Goal: Task Accomplishment & Management: Manage account settings

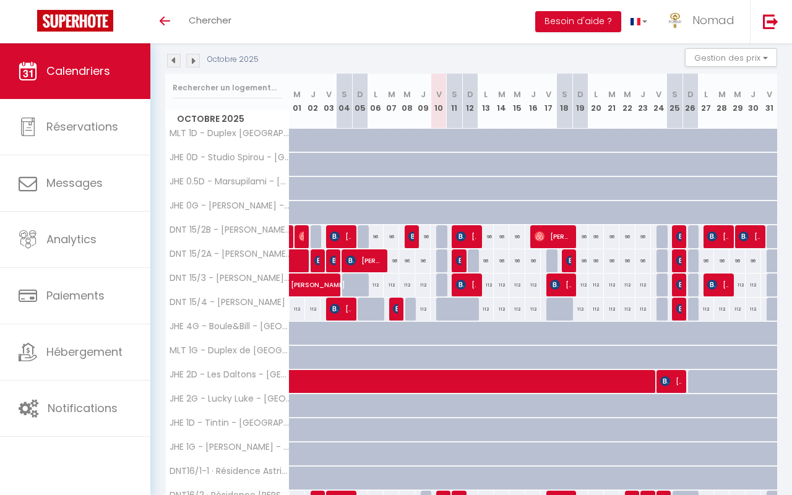
scroll to position [134, 0]
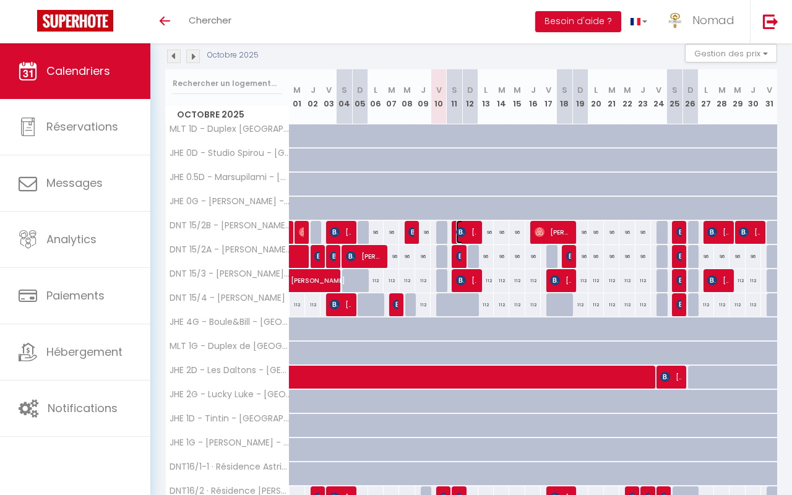
click at [466, 234] on span "[PERSON_NAME]" at bounding box center [466, 232] width 20 height 24
select select "OK"
select select "0"
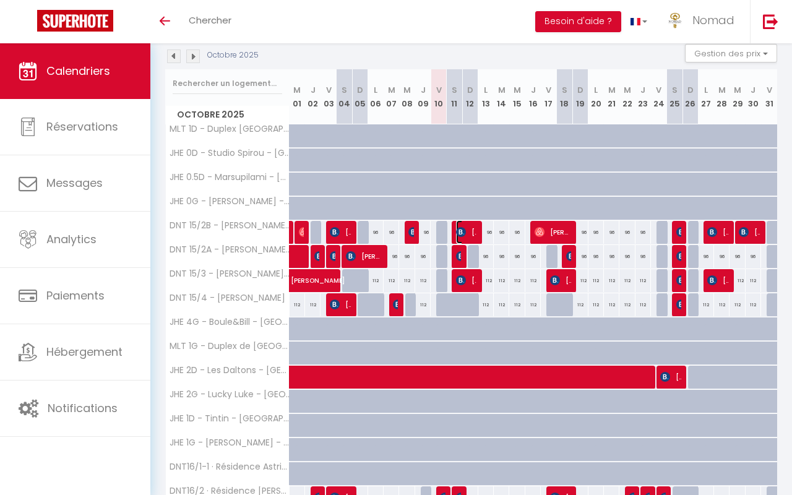
select select "1"
select select
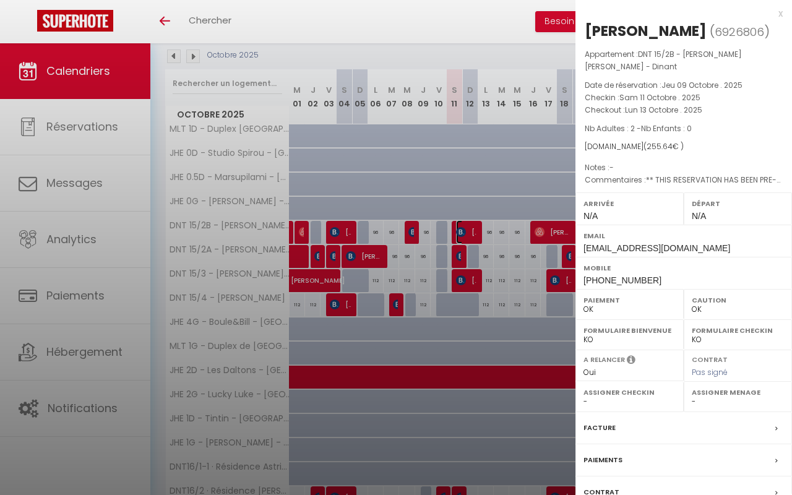
select select "21644"
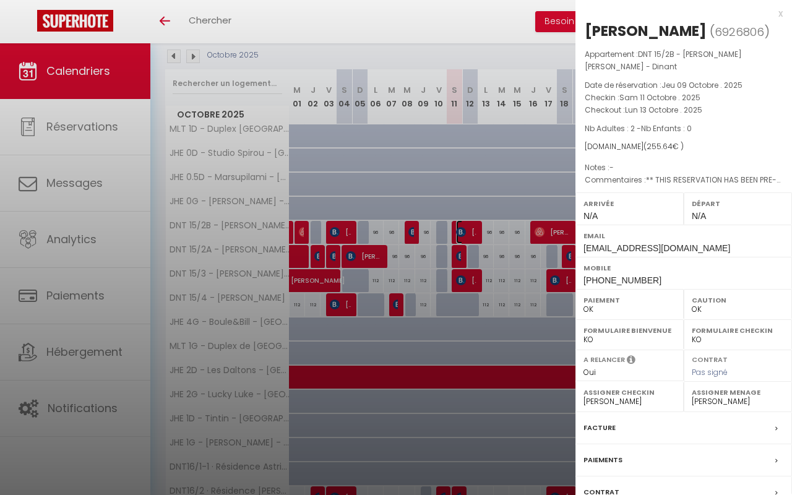
scroll to position [94, 0]
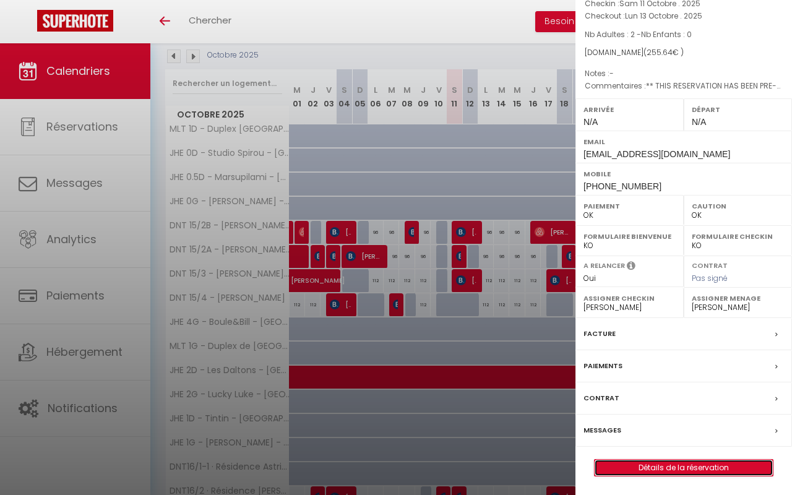
click at [673, 466] on link "Détails de la réservation" at bounding box center [683, 468] width 178 height 16
select select
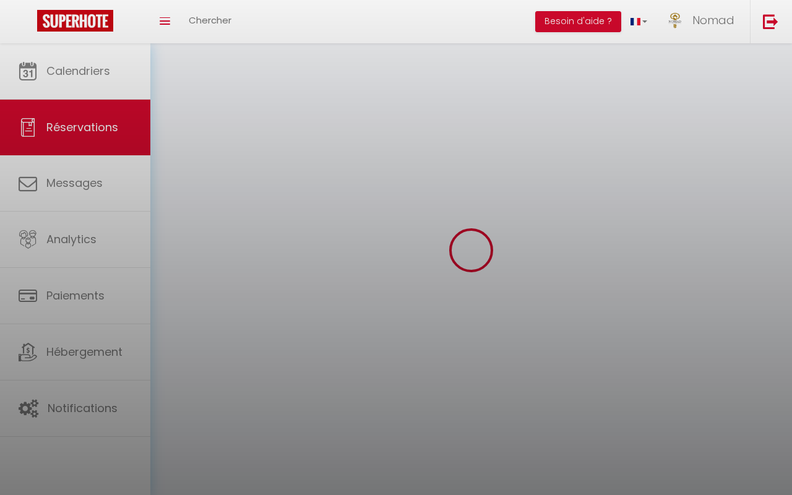
select select
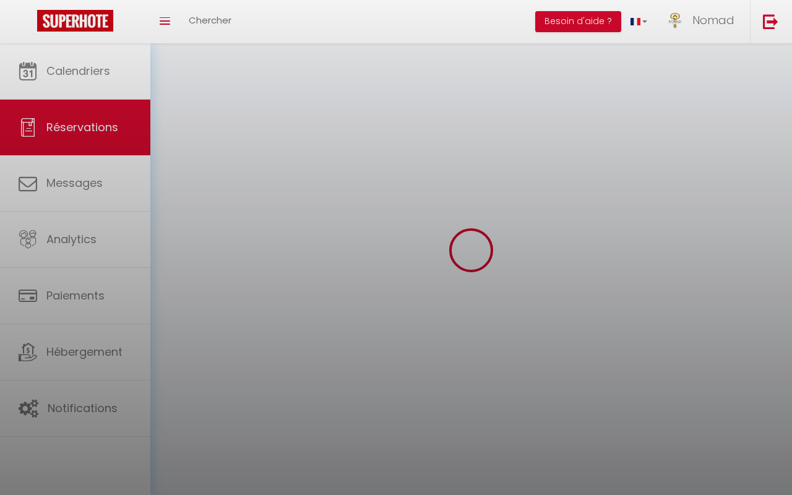
select select
checkbox input "false"
select select
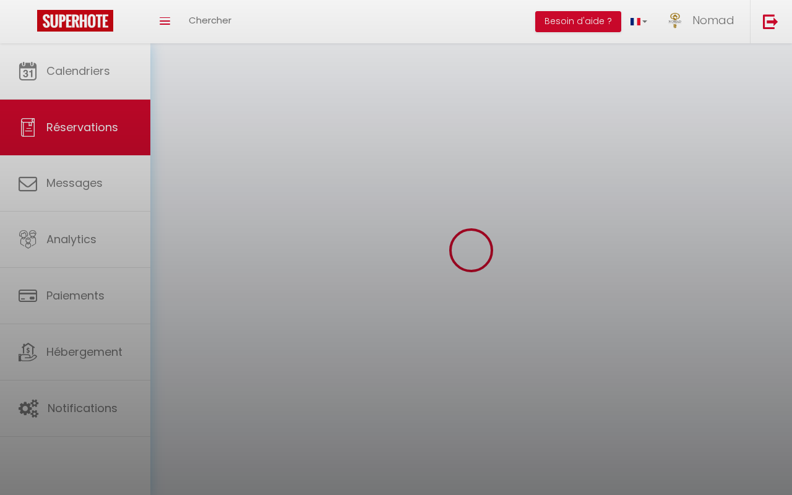
select select
checkbox input "false"
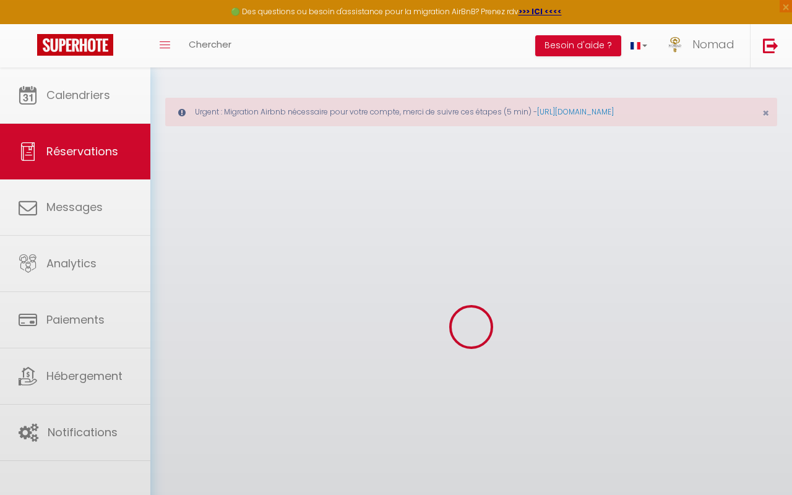
select select
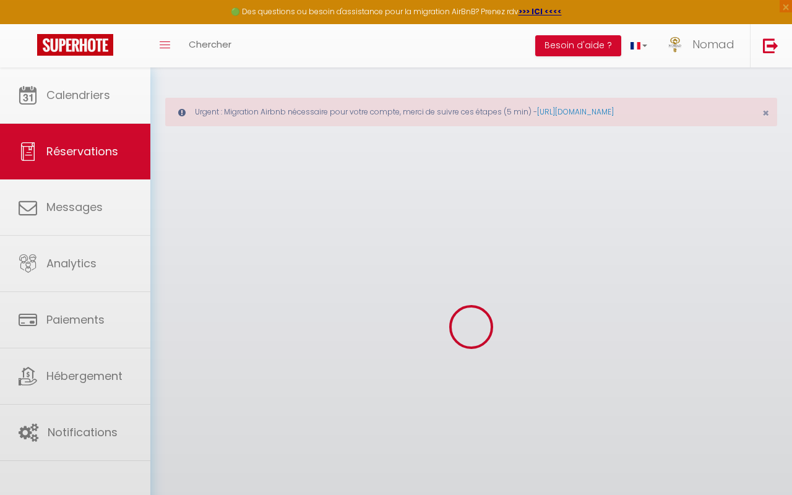
select select
checkbox input "false"
select select
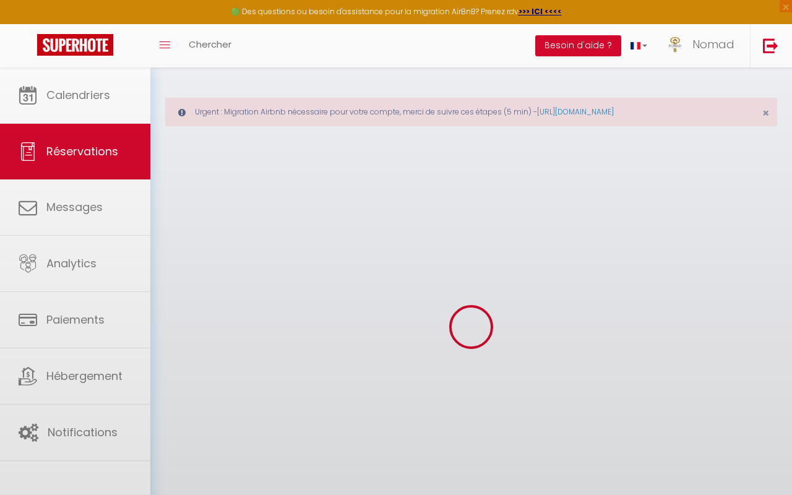
select select
checkbox input "false"
select select
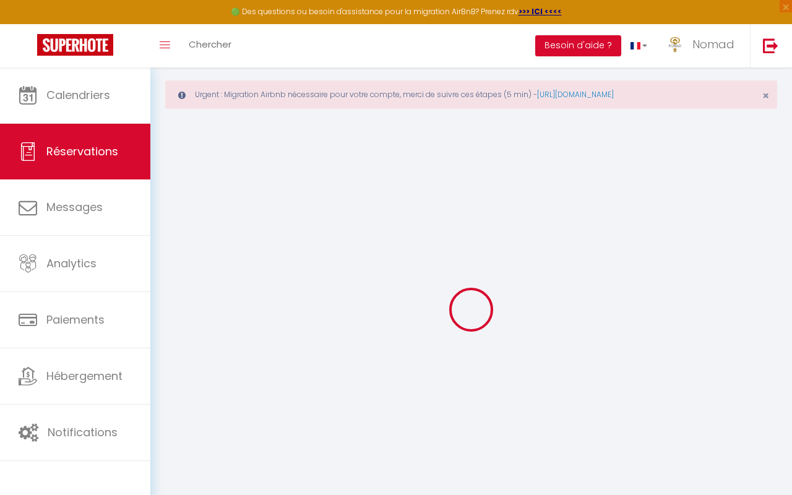
scroll to position [14, 0]
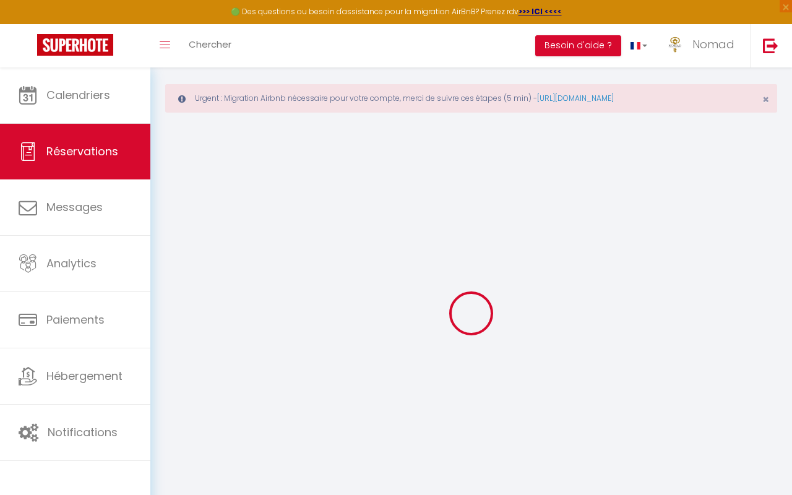
type input "[PERSON_NAME]"
type input "[EMAIL_ADDRESS][DOMAIN_NAME]"
type input "[PHONE_NUMBER]"
type input "."
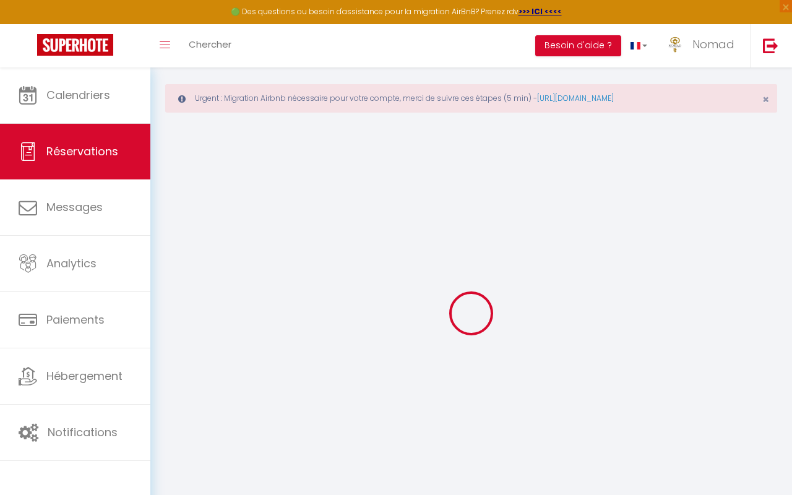
select select "NL"
type input "35.04"
type input "3.32"
select select "34667"
select select "1"
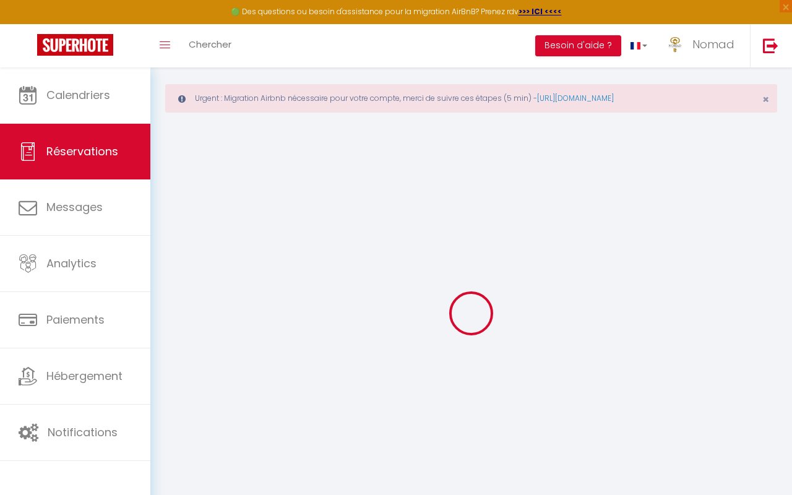
select select
type input "2"
select select "12"
select select "15"
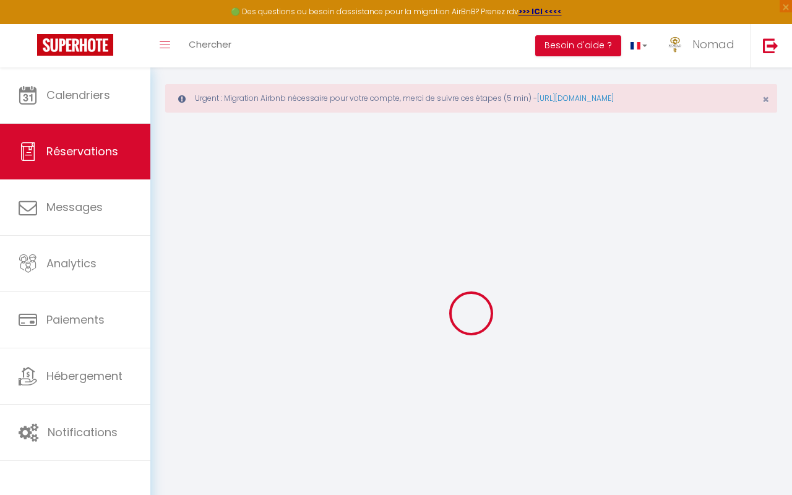
type input "233.6"
checkbox input "false"
type input "0"
select select "2"
type input "0"
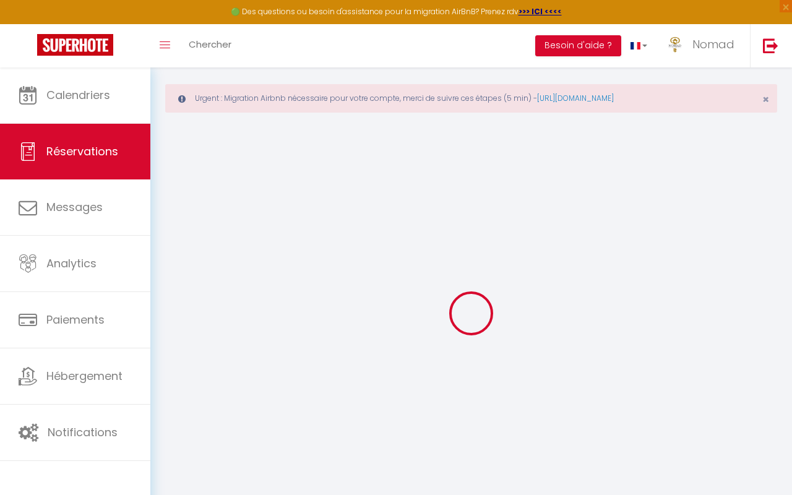
type input "0"
select select
checkbox input "false"
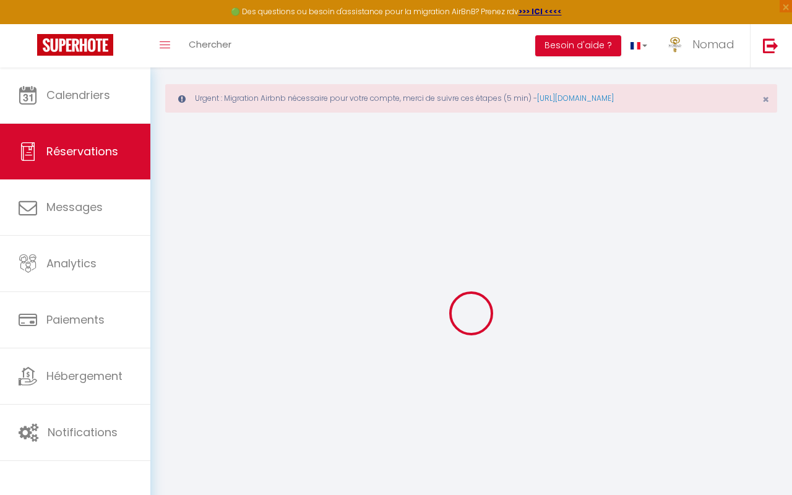
select select
checkbox input "false"
select select
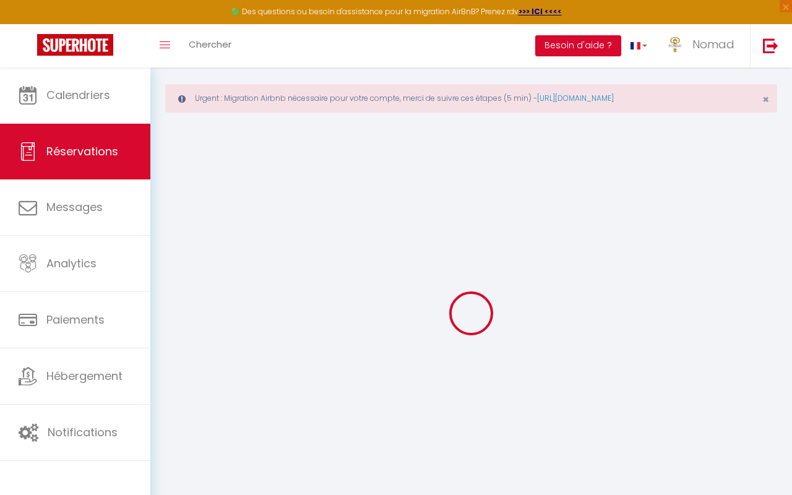
checkbox input "false"
type Comments0 "** THIS RESERVATION HAS BEEN PRE-PAID ** BOOKING NOTE : Payment charge is EUR 3…"
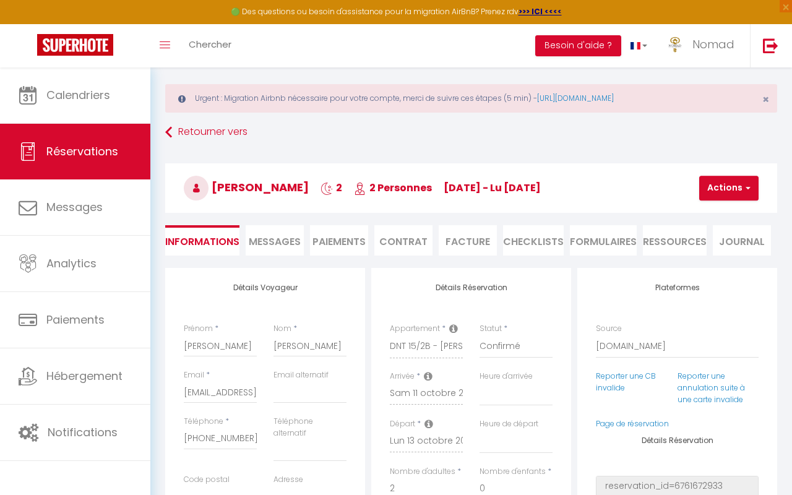
type input "22.04"
select select
checkbox input "false"
select select
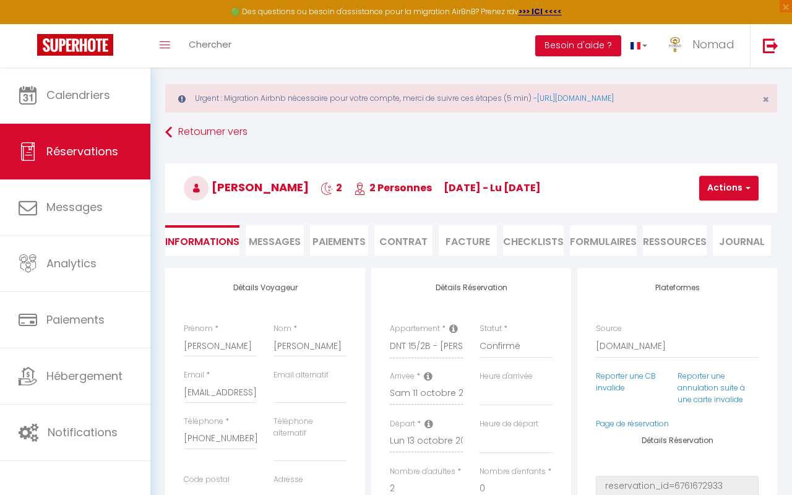
select select
drag, startPoint x: 222, startPoint y: 348, endPoint x: 184, endPoint y: 348, distance: 37.7
click at [178, 349] on div "Prénom * [PERSON_NAME]" at bounding box center [221, 346] width 90 height 46
drag, startPoint x: 272, startPoint y: 346, endPoint x: 307, endPoint y: 346, distance: 35.3
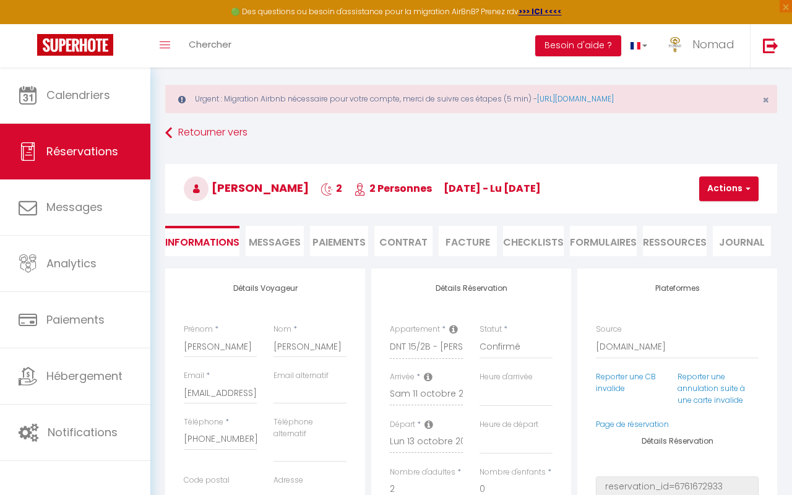
click at [314, 351] on div "Nom * [PERSON_NAME]" at bounding box center [310, 347] width 90 height 46
drag, startPoint x: 315, startPoint y: 346, endPoint x: 266, endPoint y: 345, distance: 49.5
click at [268, 346] on div "Nom * [PERSON_NAME]" at bounding box center [310, 347] width 90 height 46
drag, startPoint x: 183, startPoint y: 391, endPoint x: 235, endPoint y: 394, distance: 52.1
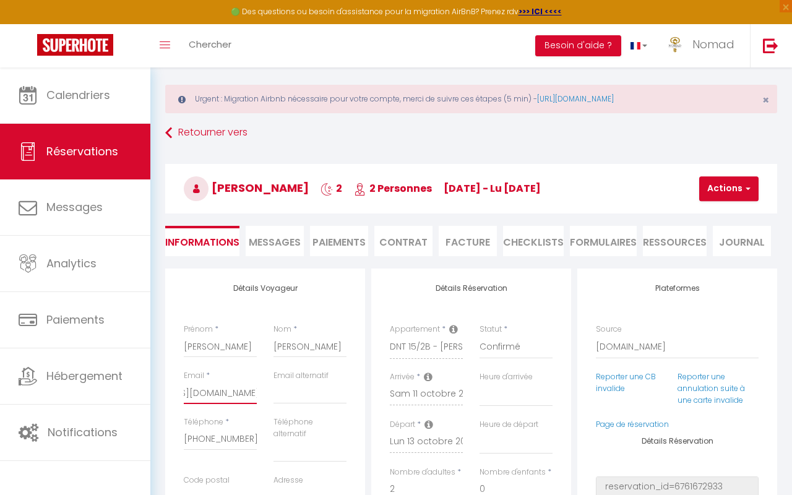
click at [260, 400] on div "Email * [EMAIL_ADDRESS][DOMAIN_NAME]" at bounding box center [221, 393] width 90 height 46
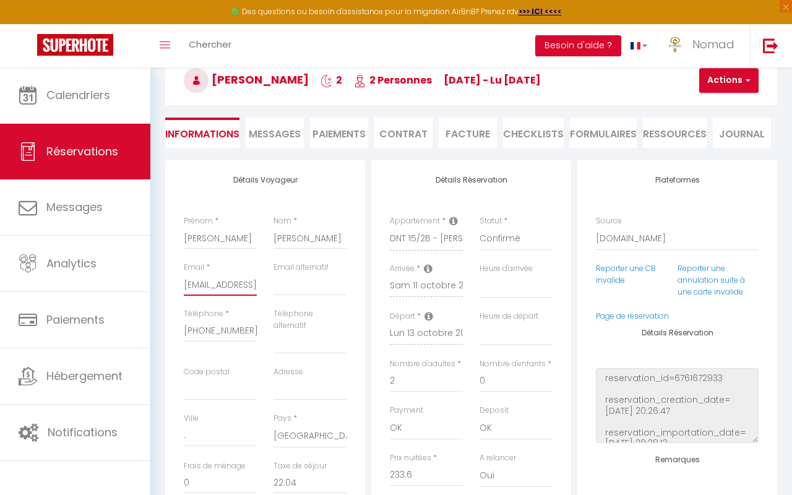
scroll to position [128, 0]
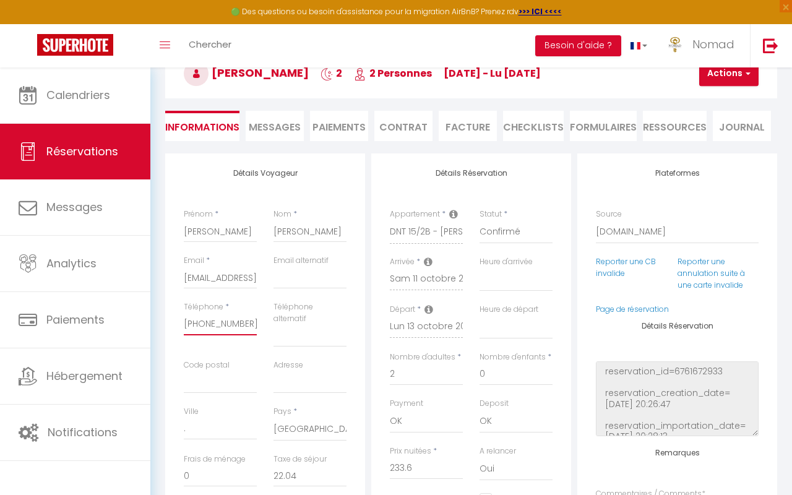
drag, startPoint x: 250, startPoint y: 325, endPoint x: 168, endPoint y: 323, distance: 82.3
click at [168, 323] on div "Détails Voyageur Prénom * [PERSON_NAME] * [PERSON_NAME] Email * [EMAIL_ADDRESS]…" at bounding box center [265, 380] width 200 height 454
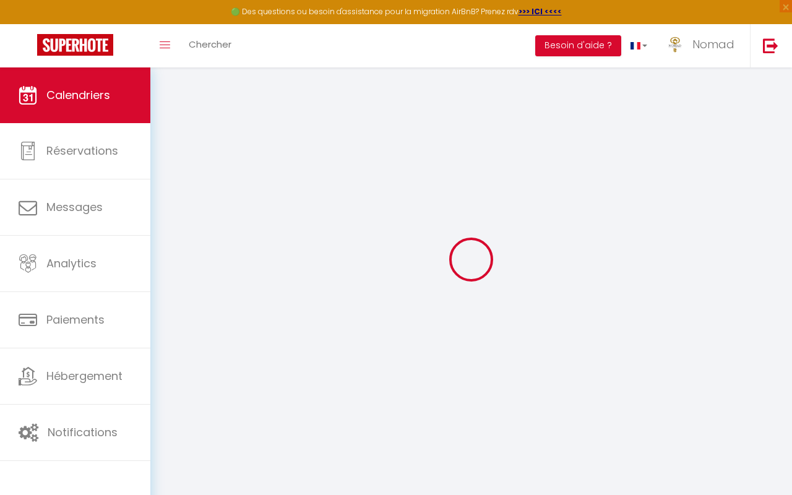
select select
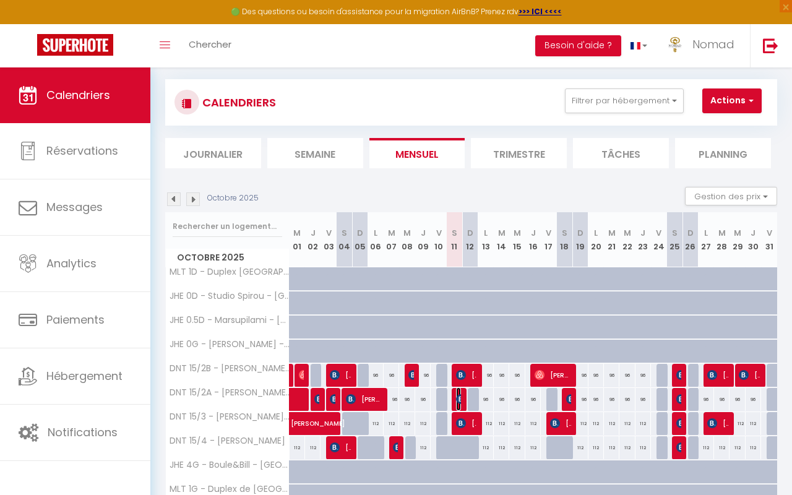
click at [458, 396] on img at bounding box center [461, 399] width 10 height 10
select select "OK"
select select "1"
select select "0"
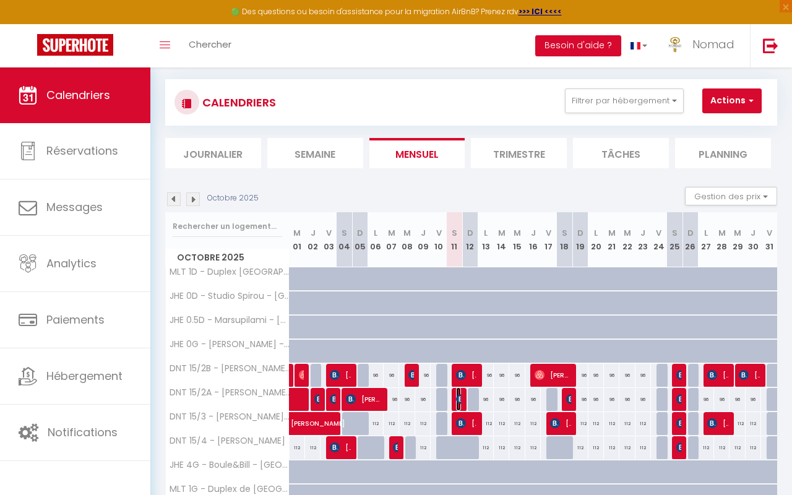
select select "1"
select select
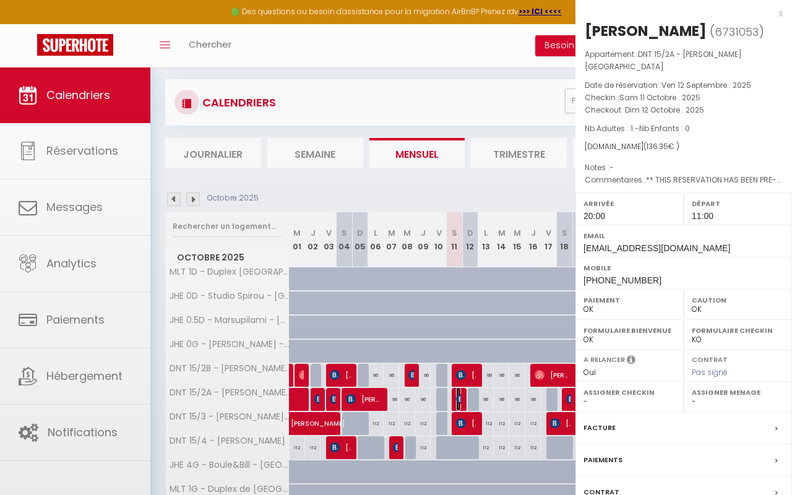
select select "21644"
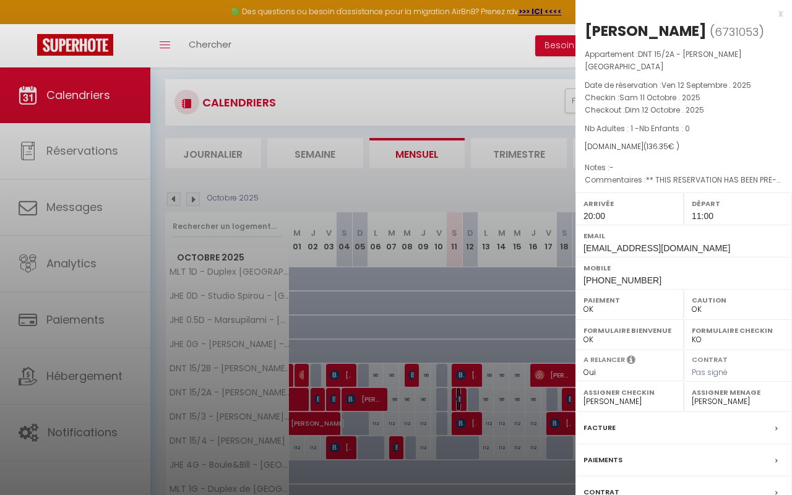
scroll to position [82, 0]
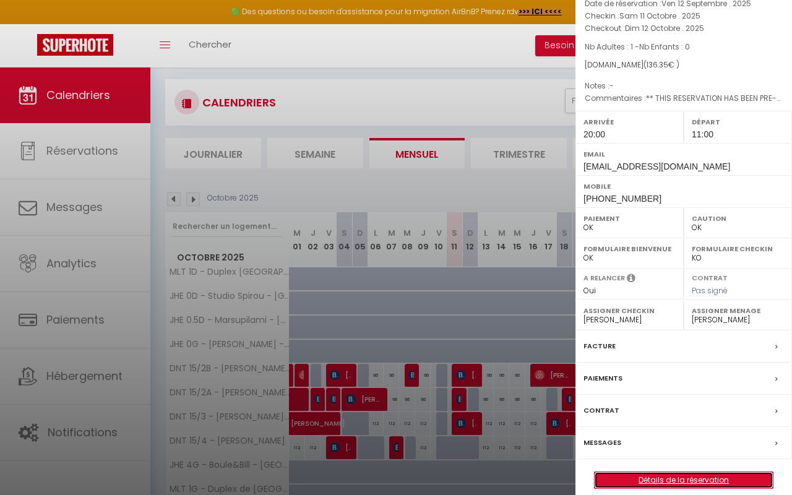
click at [633, 472] on link "Détails de la réservation" at bounding box center [683, 480] width 178 height 16
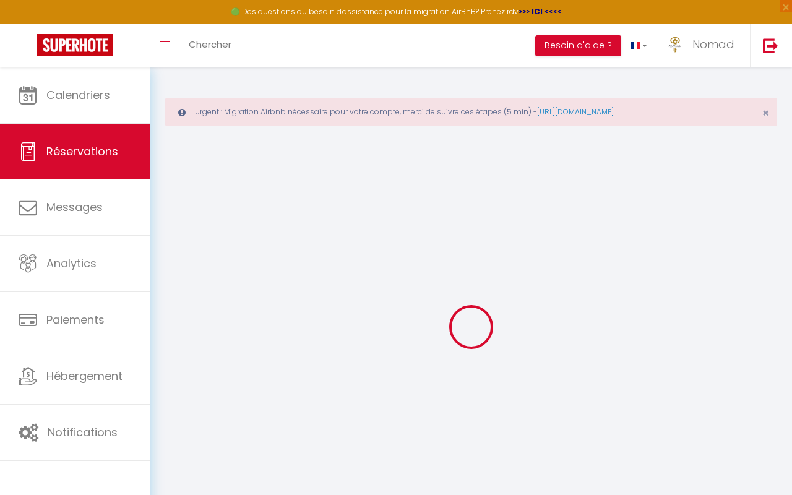
type input "[PERSON_NAME]"
type input "[EMAIL_ADDRESS][DOMAIN_NAME]"
type input "[PHONE_NUMBER]"
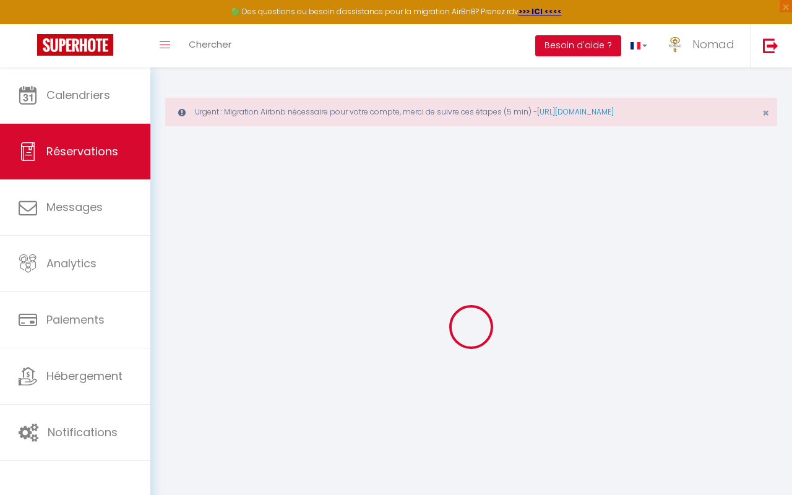
type input "[PHONE_NUMBER]"
select select "GB"
type input "18.69"
type input "1.77"
select select "34668"
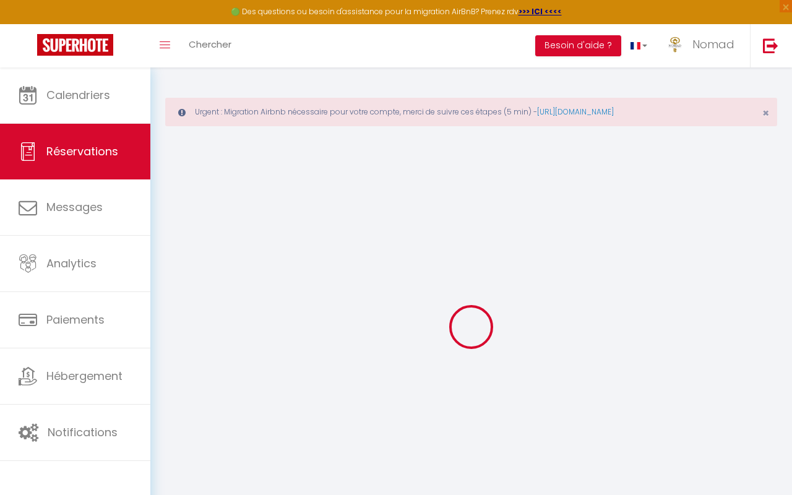
select select "1"
select select
type input "1"
select select "12"
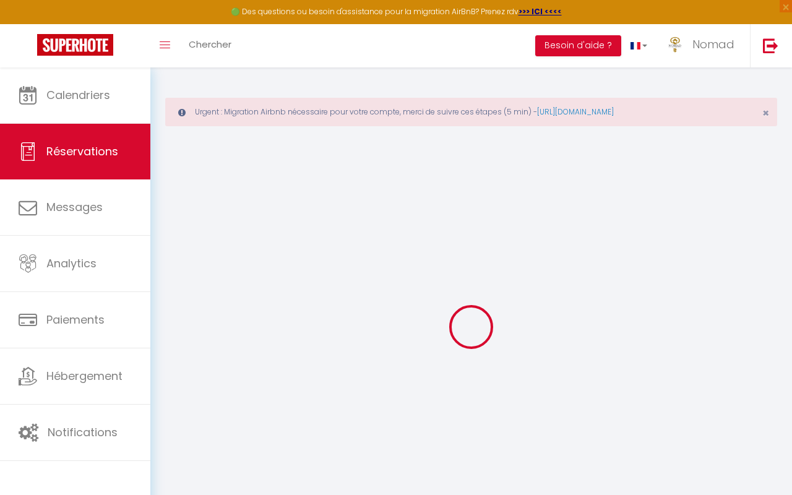
select select "15"
type input "124.6"
checkbox input "false"
type input "0"
select select "2"
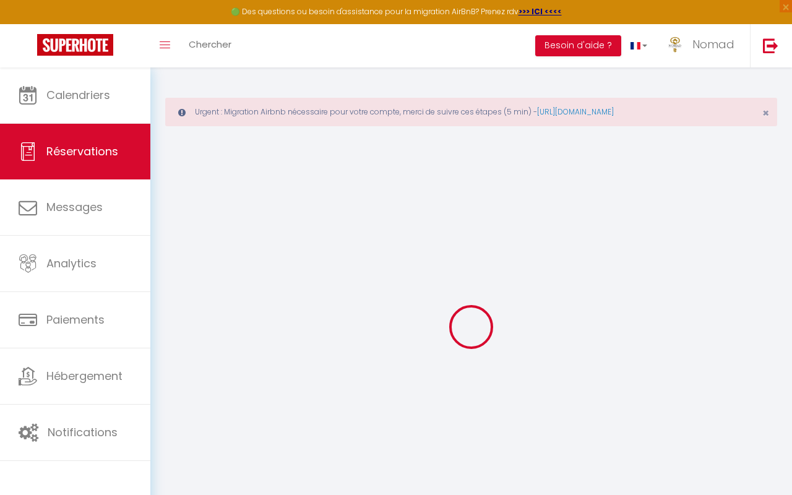
type input "0"
select select
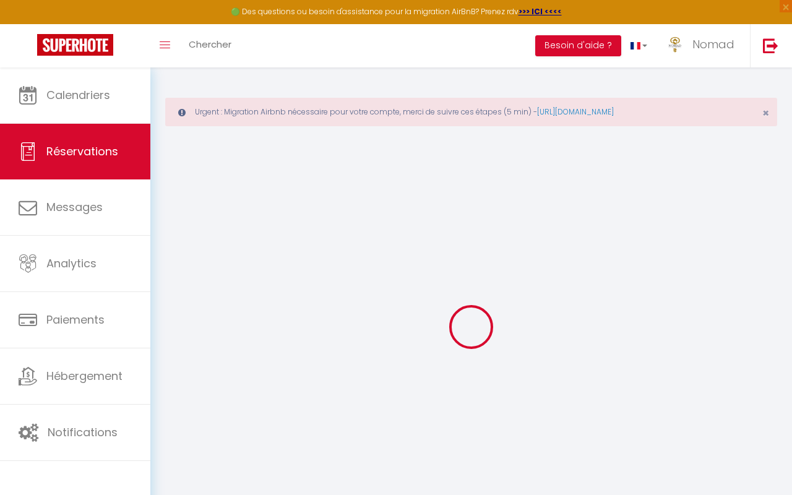
checkbox input "false"
select select
checkbox input "false"
select select
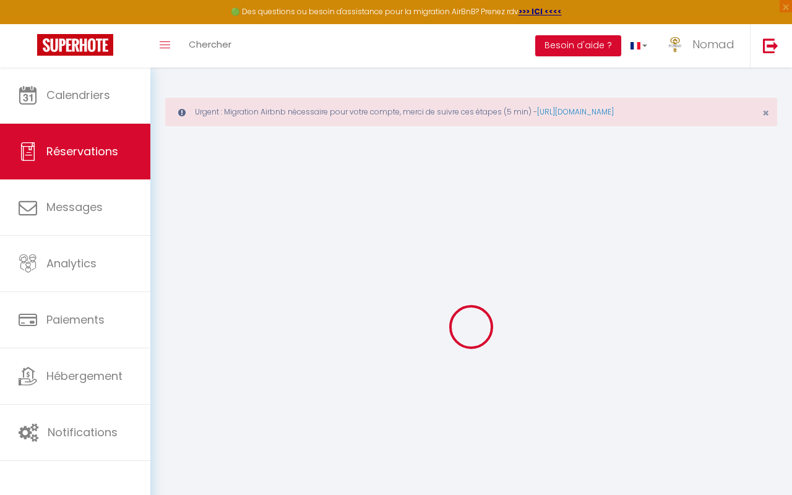
select select
checkbox input "false"
type Comments0 "** THIS RESERVATION HAS BEEN PRE-PAID ** BOOKING NOTE : Payment charge is EUR 1…"
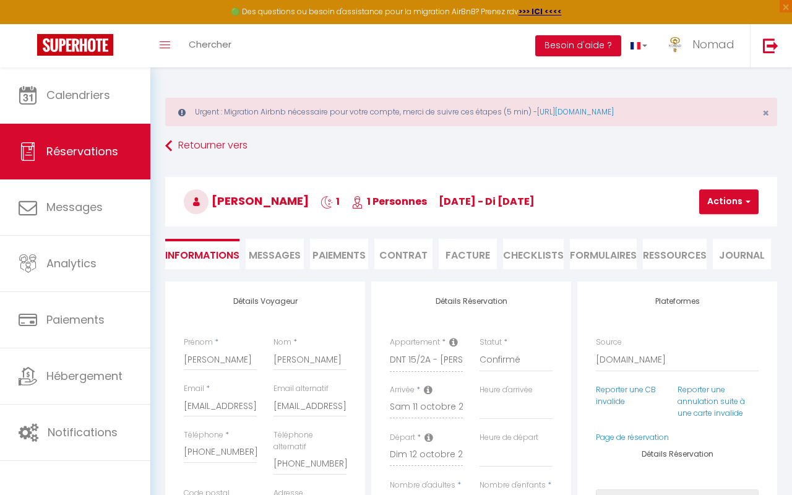
type input "11.75"
select select
checkbox input "false"
select select "20:00"
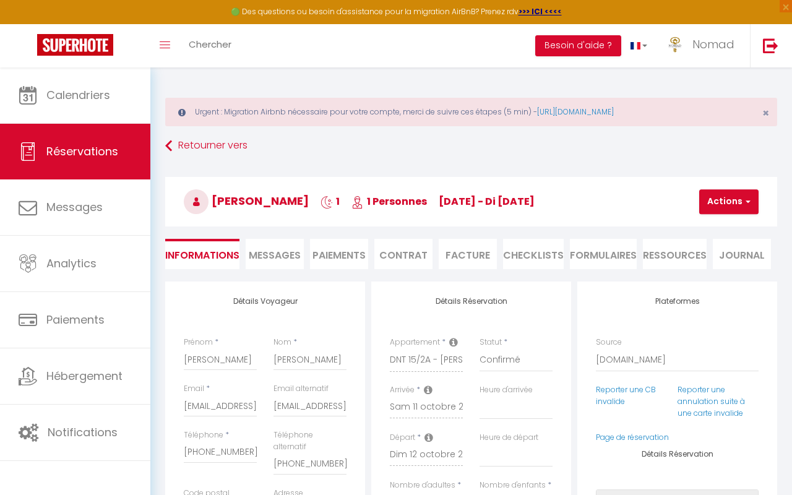
select select "11:00"
drag, startPoint x: 212, startPoint y: 363, endPoint x: 182, endPoint y: 364, distance: 29.7
click at [182, 364] on div "Prénom * [PERSON_NAME]" at bounding box center [221, 359] width 90 height 46
click at [272, 359] on div "Nom * [PERSON_NAME]" at bounding box center [310, 359] width 90 height 46
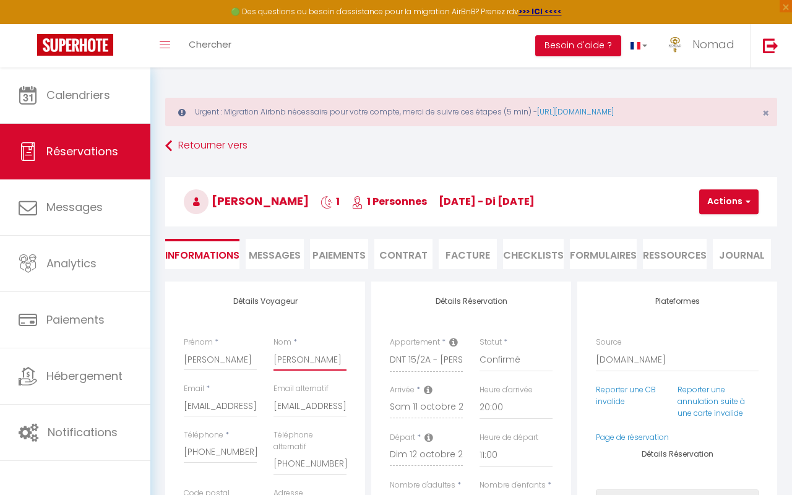
drag, startPoint x: 274, startPoint y: 358, endPoint x: 325, endPoint y: 363, distance: 51.6
click at [327, 363] on input "[PERSON_NAME]" at bounding box center [309, 359] width 73 height 22
drag, startPoint x: 183, startPoint y: 406, endPoint x: 265, endPoint y: 407, distance: 82.3
click at [281, 408] on div "Email * [EMAIL_ADDRESS][DOMAIN_NAME] Email alternatif [EMAIL_ADDRESS][DOMAIN_NA…" at bounding box center [265, 406] width 179 height 46
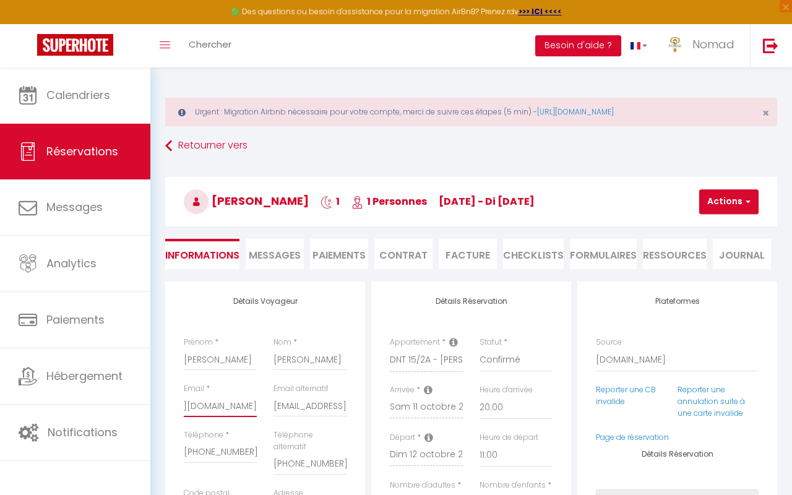
scroll to position [0, 0]
drag, startPoint x: 249, startPoint y: 453, endPoint x: 174, endPoint y: 456, distance: 75.5
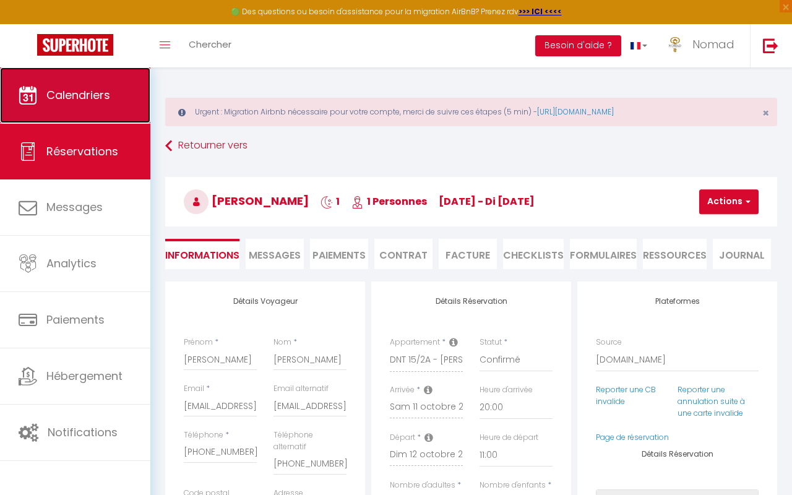
click at [88, 95] on span "Calendriers" at bounding box center [78, 94] width 64 height 15
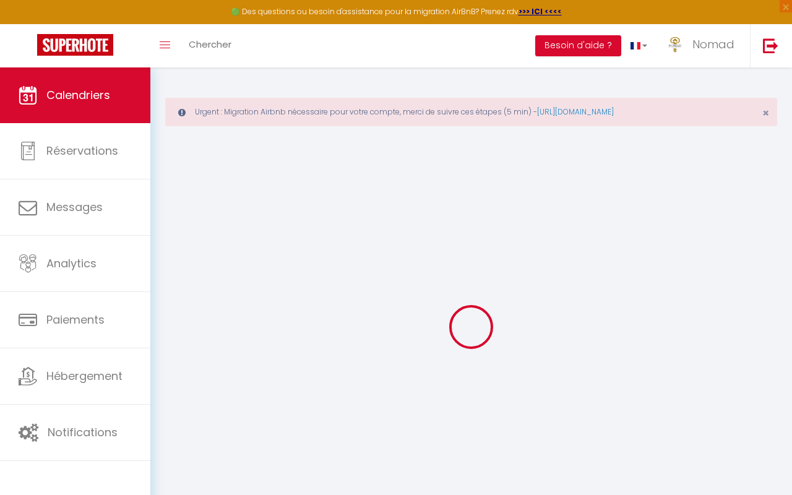
select select
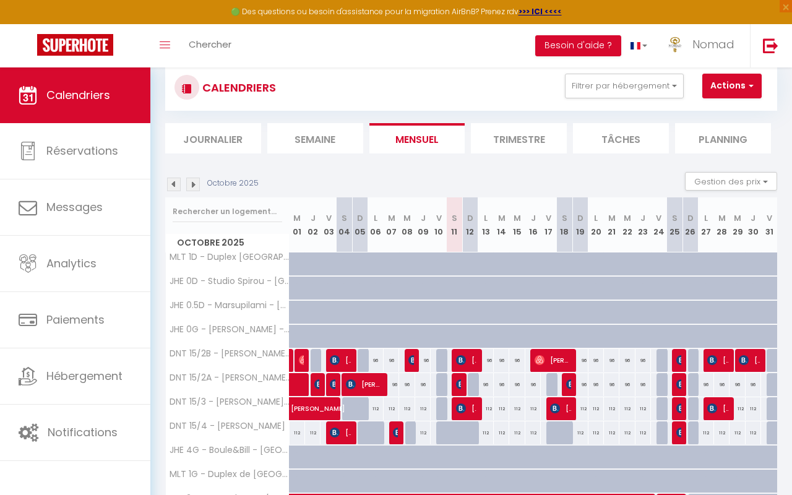
scroll to position [131, 0]
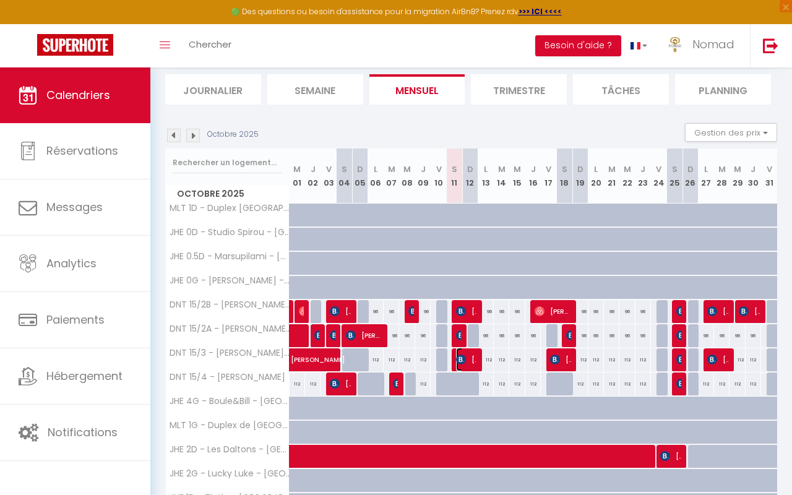
click at [465, 358] on img at bounding box center [461, 359] width 10 height 10
select select "OK"
select select "1"
select select "0"
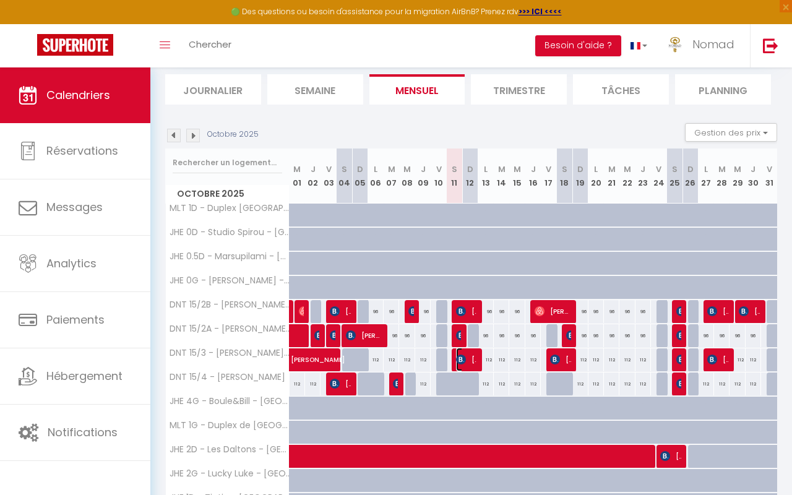
select select "1"
select select
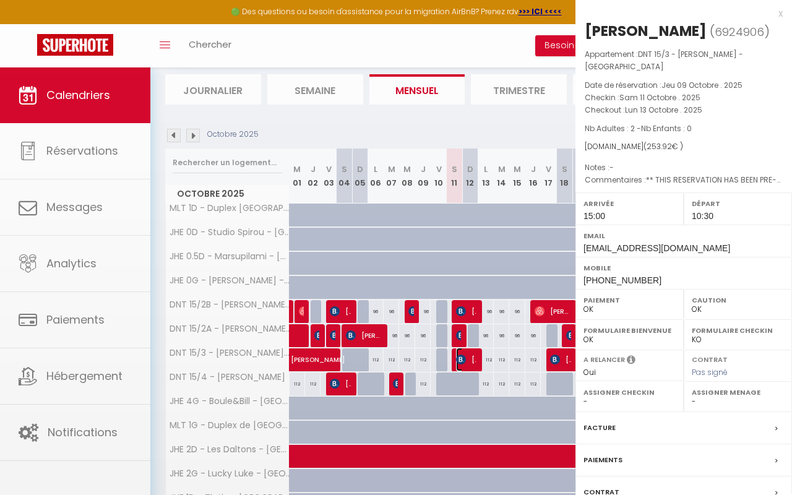
select select "21644"
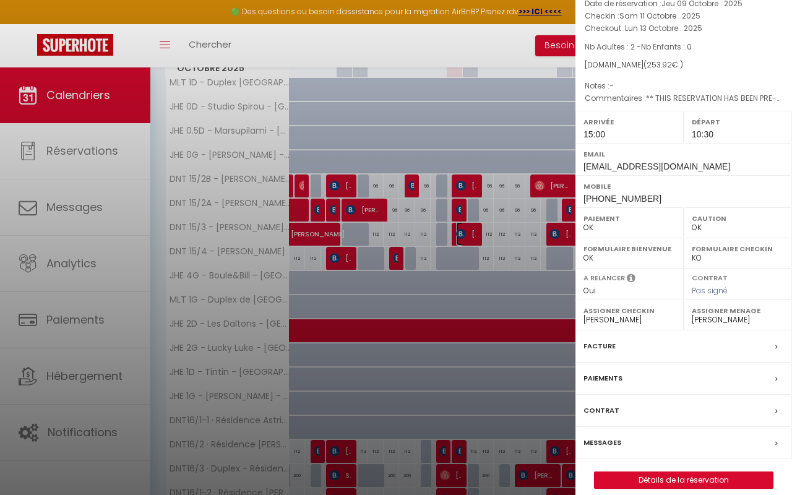
scroll to position [260, 0]
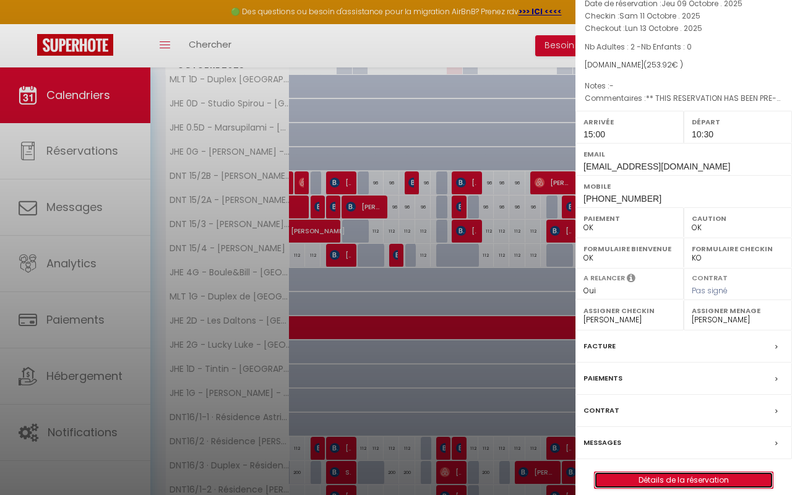
click at [630, 472] on link "Détails de la réservation" at bounding box center [683, 480] width 178 height 16
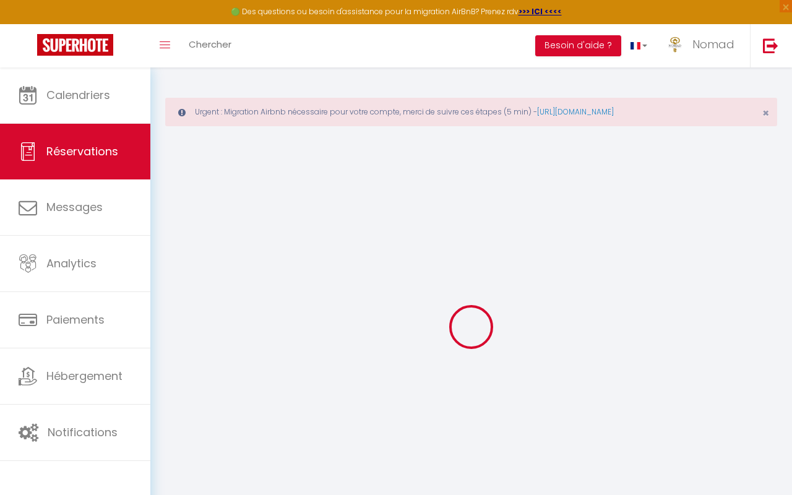
select select
checkbox input "false"
select select
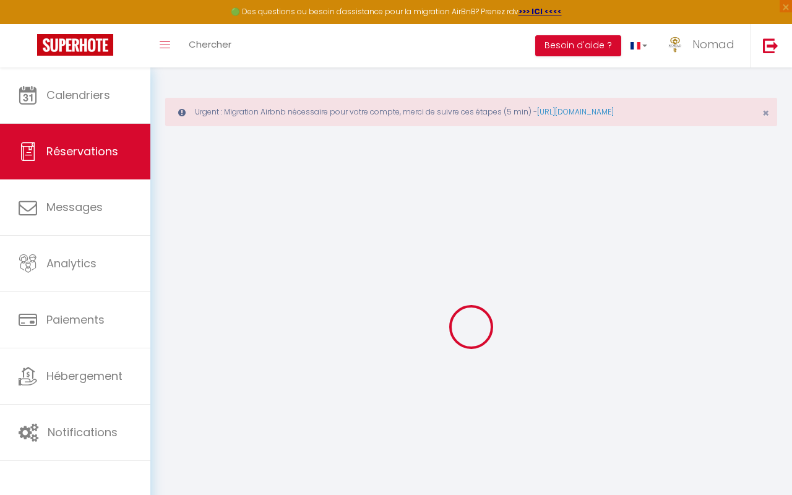
checkbox input "false"
type textarea "** THIS RESERVATION HAS BEEN PRE-PAID ** BOOKING NOTE : Payment charge is EUR 3…"
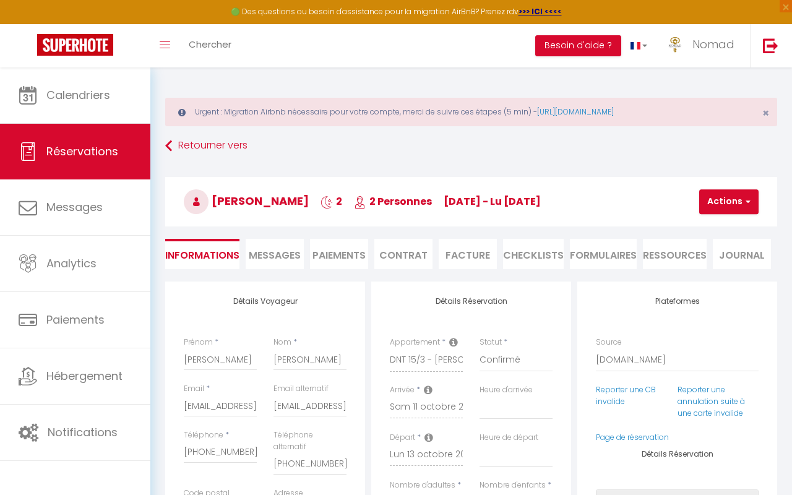
type input "21.89"
select select
checkbox input "false"
select select "15:00"
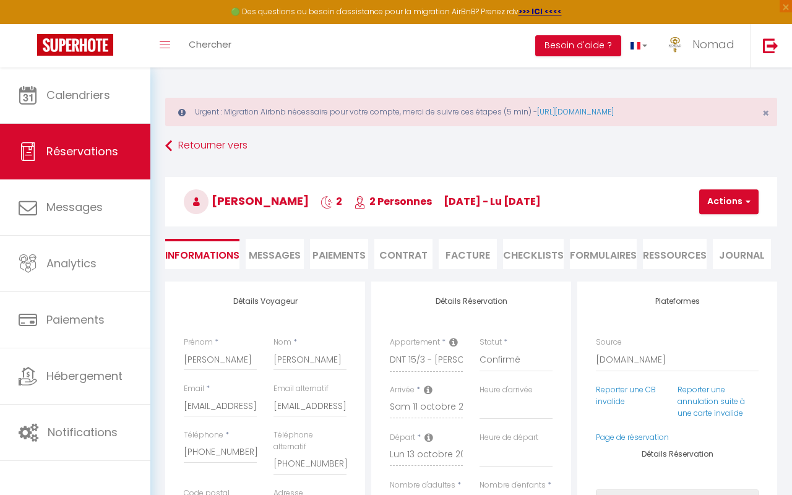
select select "10:30"
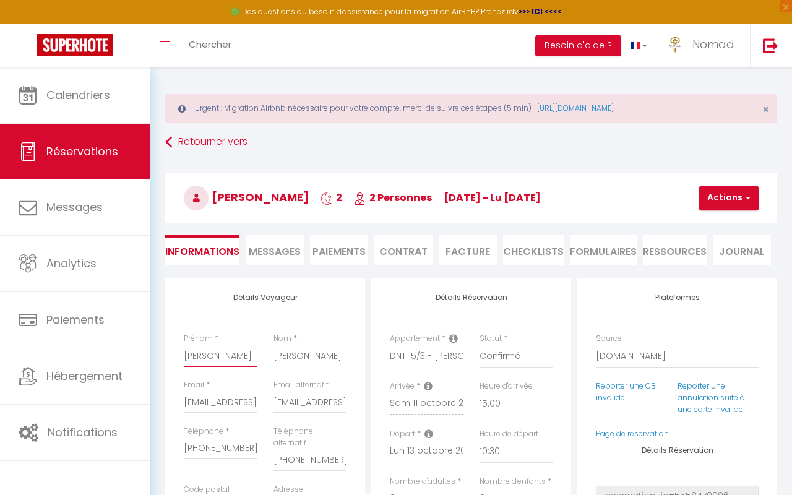
drag, startPoint x: 215, startPoint y: 358, endPoint x: 187, endPoint y: 358, distance: 27.8
click at [182, 359] on div "Prénom * [PERSON_NAME]" at bounding box center [221, 356] width 90 height 46
drag, startPoint x: 304, startPoint y: 356, endPoint x: 276, endPoint y: 358, distance: 27.2
click at [270, 356] on div "Nom * [PERSON_NAME]" at bounding box center [310, 356] width 90 height 46
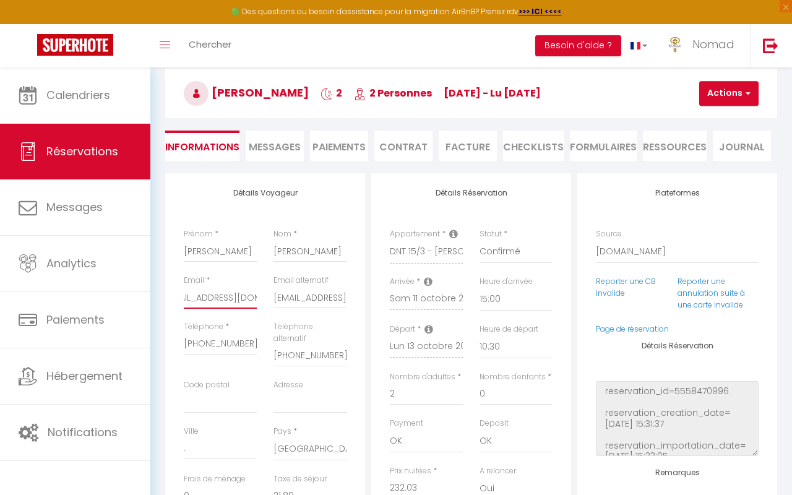
scroll to position [0, 82]
drag, startPoint x: 184, startPoint y: 299, endPoint x: 273, endPoint y: 296, distance: 89.1
click at [273, 296] on div "Email * [EMAIL_ADDRESS][DOMAIN_NAME] Email alternatif [EMAIL_ADDRESS][DOMAIN_NA…" at bounding box center [265, 298] width 179 height 46
drag, startPoint x: 255, startPoint y: 343, endPoint x: 183, endPoint y: 344, distance: 72.4
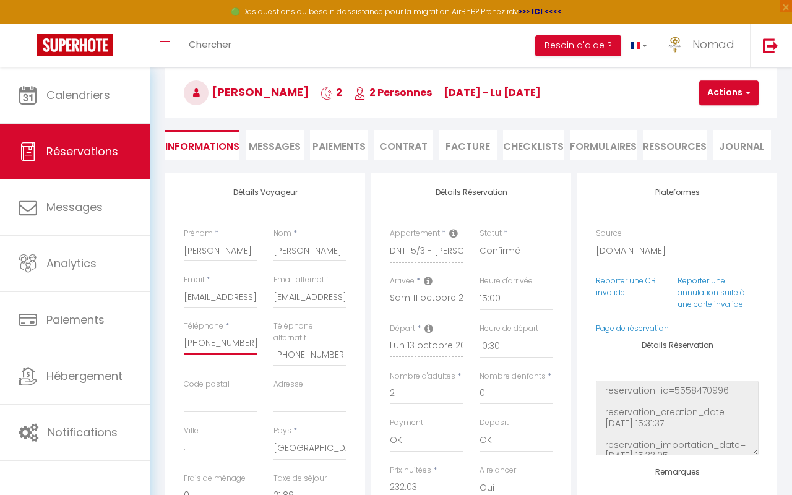
click at [181, 344] on div "Téléphone * [PHONE_NUMBER]" at bounding box center [221, 349] width 90 height 58
